Goal: Find specific page/section: Locate item on page

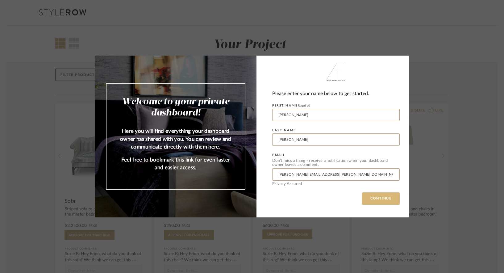
click at [385, 201] on button "CONTINUE" at bounding box center [381, 198] width 38 height 12
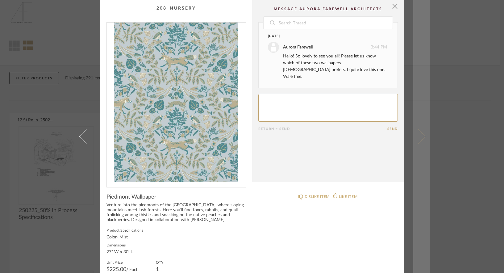
click at [417, 133] on span at bounding box center [417, 136] width 15 height 15
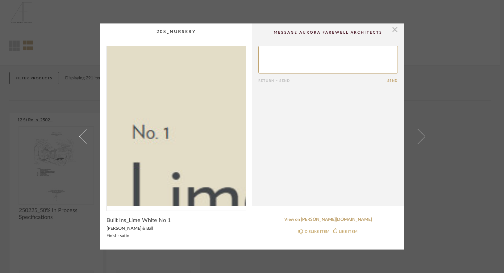
click at [96, 137] on div "× Return = Send Send Built Ins_Lime White No 1 Farrow & Ball Finish: satin View…" at bounding box center [252, 136] width 356 height 226
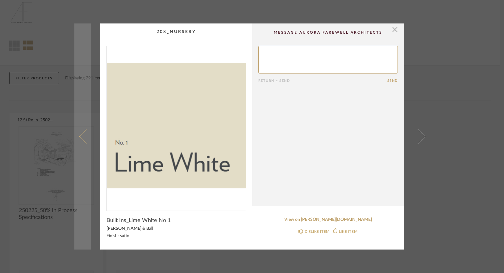
click at [84, 134] on span at bounding box center [86, 136] width 15 height 15
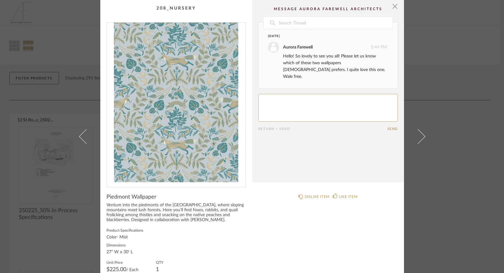
click at [84, 134] on span at bounding box center [86, 136] width 15 height 15
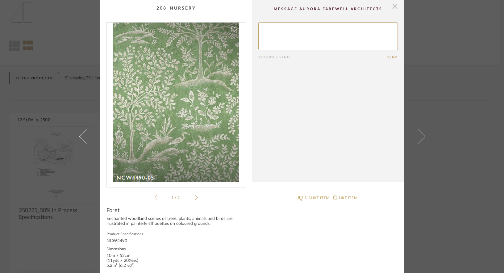
click at [392, 8] on span "button" at bounding box center [395, 6] width 12 height 12
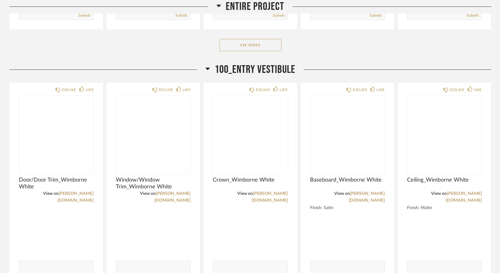
scroll to position [834, 0]
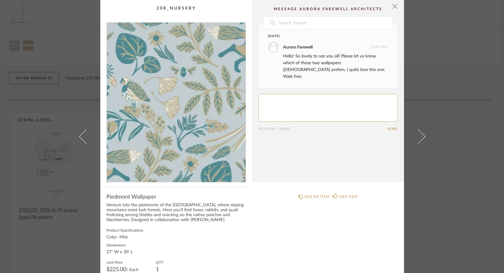
click at [207, 123] on img "0" at bounding box center [176, 103] width 139 height 160
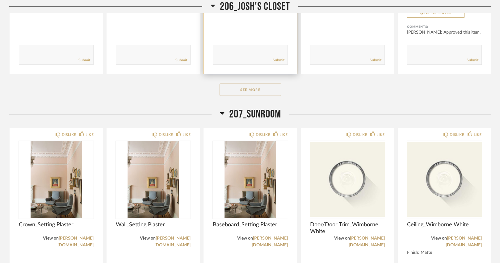
scroll to position [4994, 0]
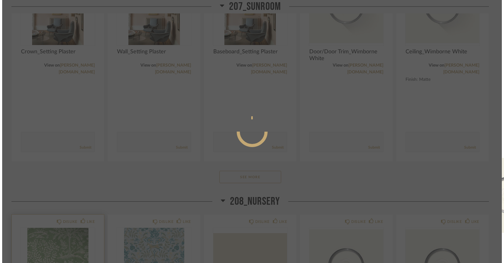
scroll to position [0, 0]
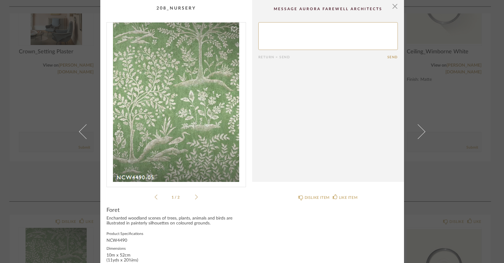
click at [195, 196] on icon at bounding box center [196, 198] width 3 height 6
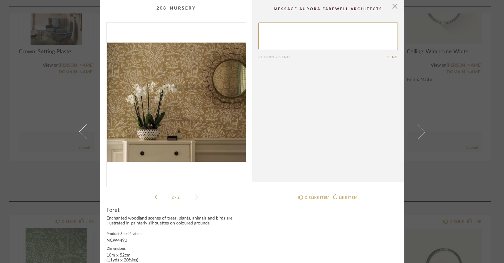
click at [155, 196] on icon at bounding box center [156, 198] width 3 height 6
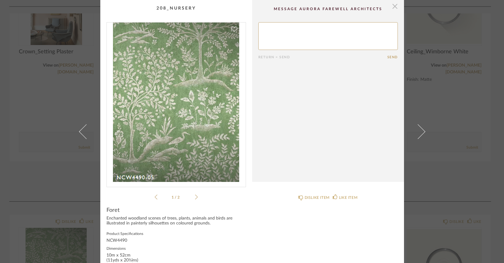
click at [393, 5] on span "button" at bounding box center [395, 6] width 12 height 12
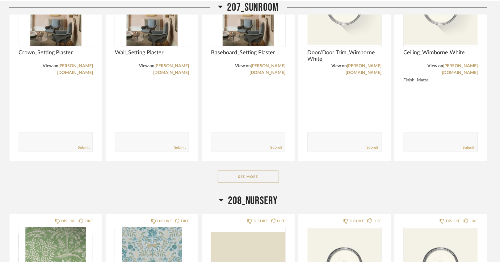
scroll to position [4994, 0]
